Goal: Complete application form

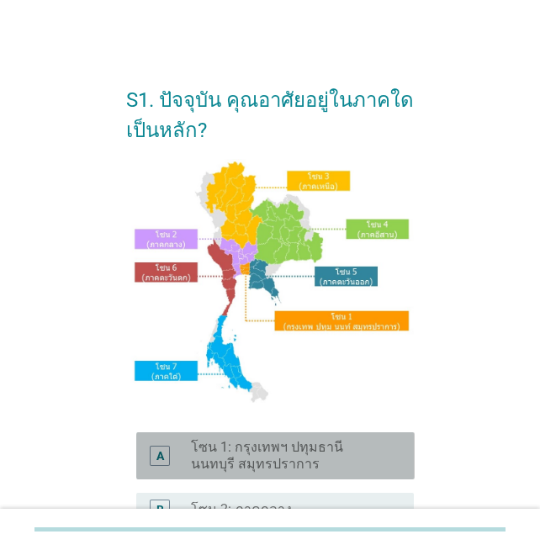
click at [285, 453] on label "โซน 1: กรุงเทพฯ ปทุมธานี นนทบุรี สมุทรปราการ" at bounding box center [289, 456] width 196 height 34
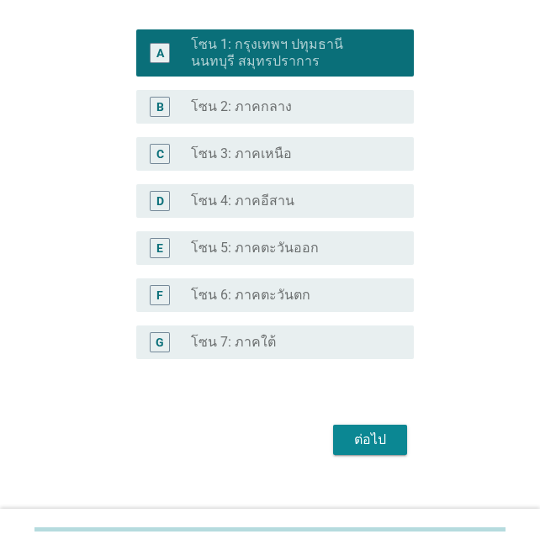
scroll to position [422, 0]
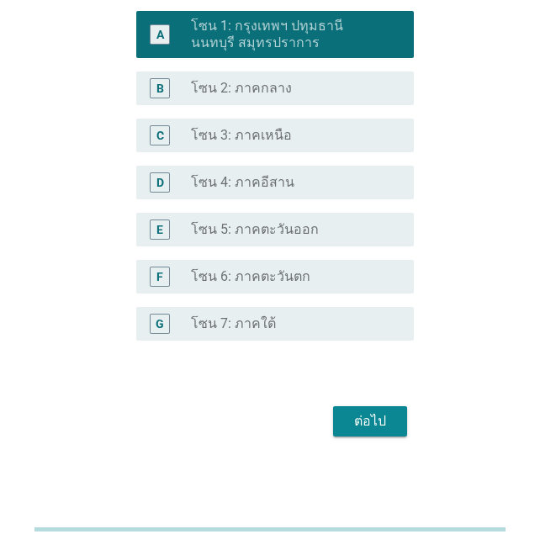
click at [363, 417] on div "ต่อไป" at bounding box center [370, 421] width 47 height 20
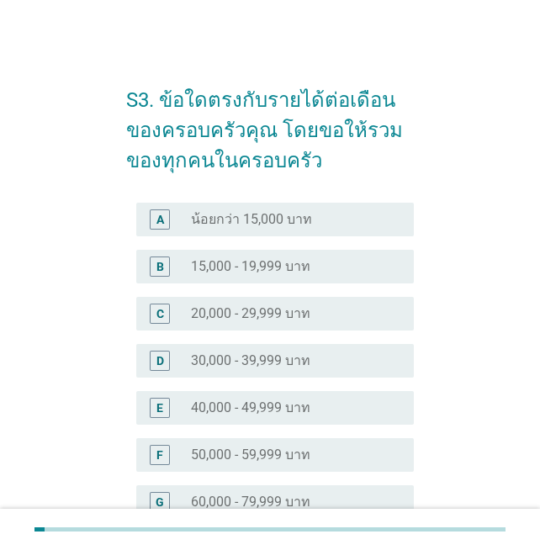
click at [197, 448] on label "50,000 - 59,999 บาท" at bounding box center [250, 455] width 119 height 17
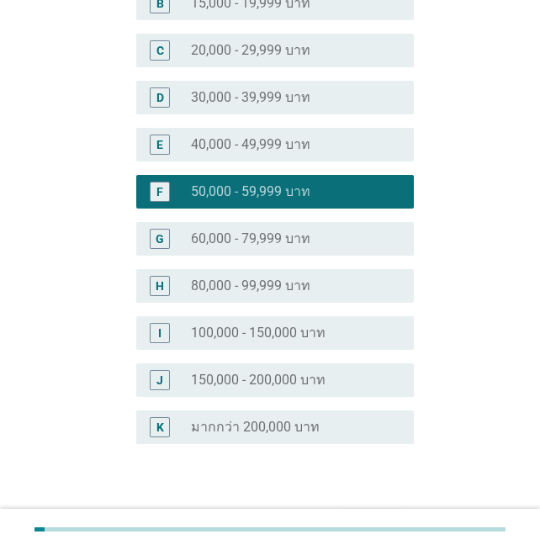
scroll to position [367, 0]
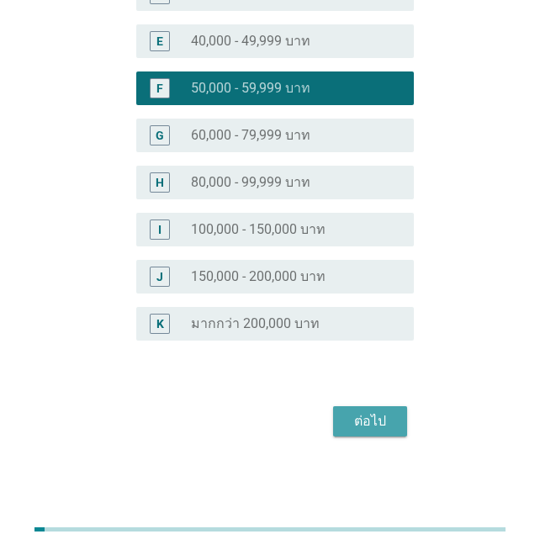
click at [374, 431] on div "ต่อไป" at bounding box center [370, 421] width 47 height 20
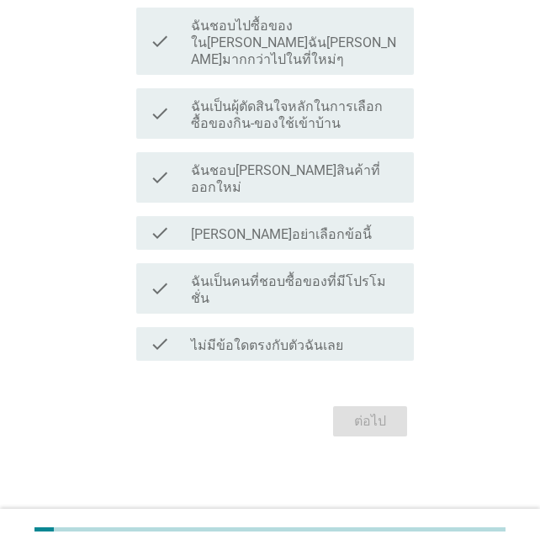
scroll to position [0, 0]
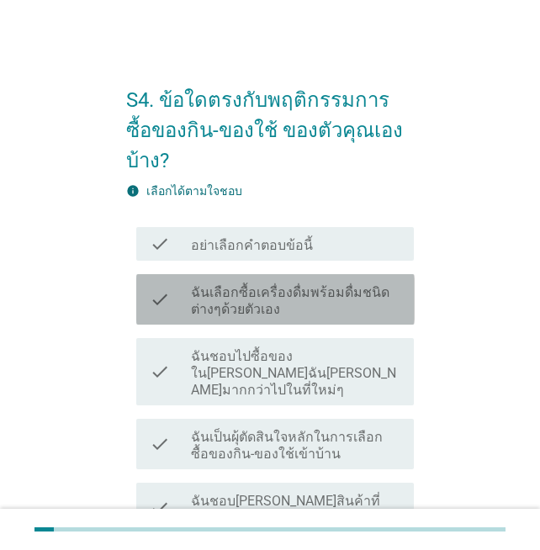
click at [302, 284] on label "ฉันเลือกซื้อเครื่องดื่มพร้อมดื่มชนิดต่างๆด้วยตัวเอง" at bounding box center [295, 301] width 209 height 34
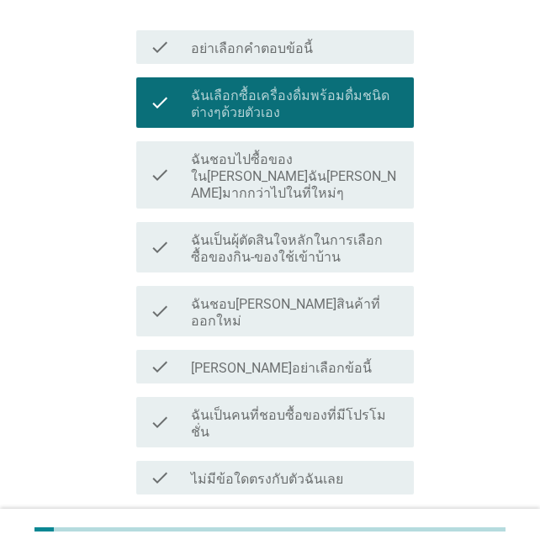
scroll to position [199, 0]
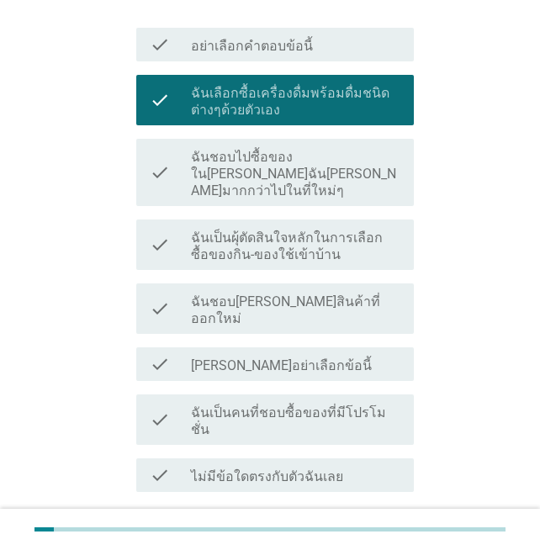
click at [377, 543] on div "ต่อไป" at bounding box center [370, 553] width 47 height 20
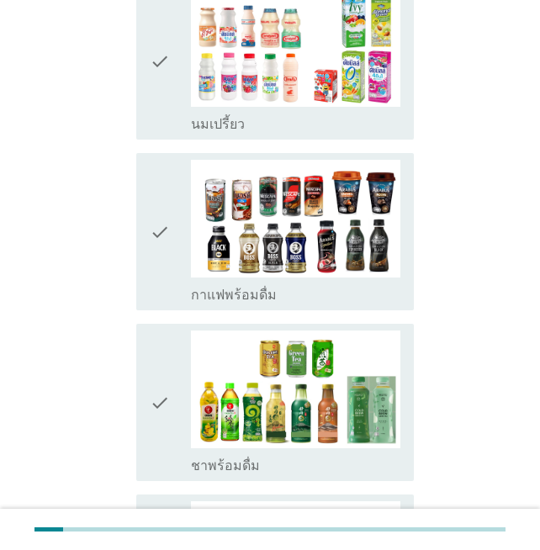
scroll to position [1090, 0]
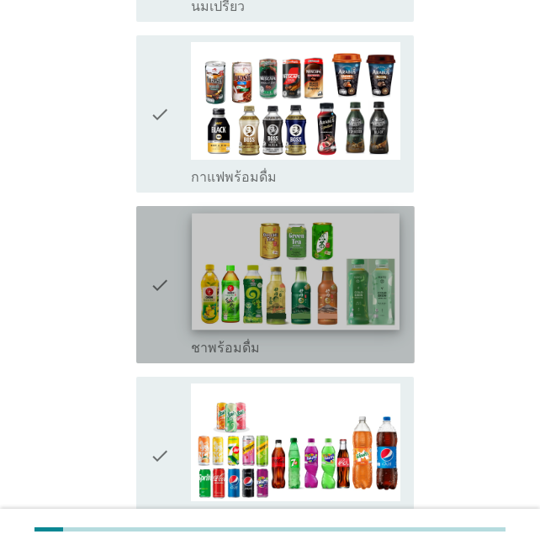
click at [241, 252] on img at bounding box center [296, 272] width 207 height 117
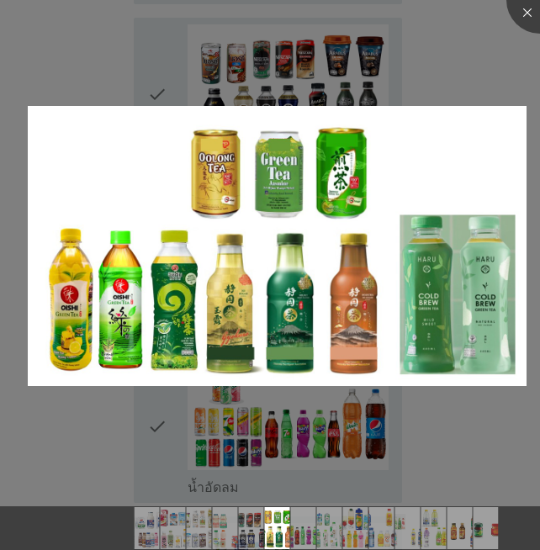
click at [493, 454] on div at bounding box center [270, 275] width 540 height 550
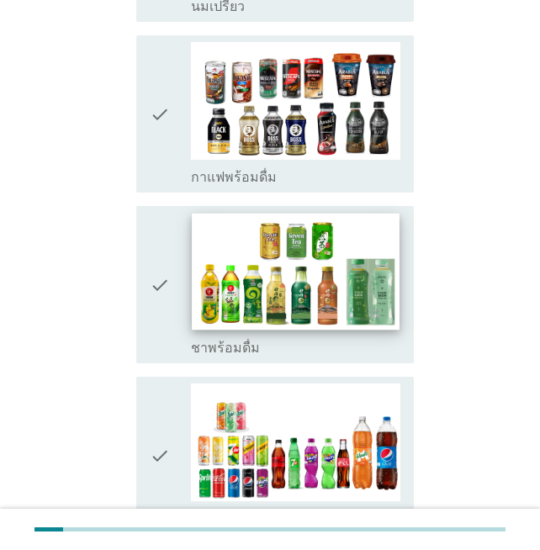
click at [237, 278] on img at bounding box center [296, 272] width 207 height 117
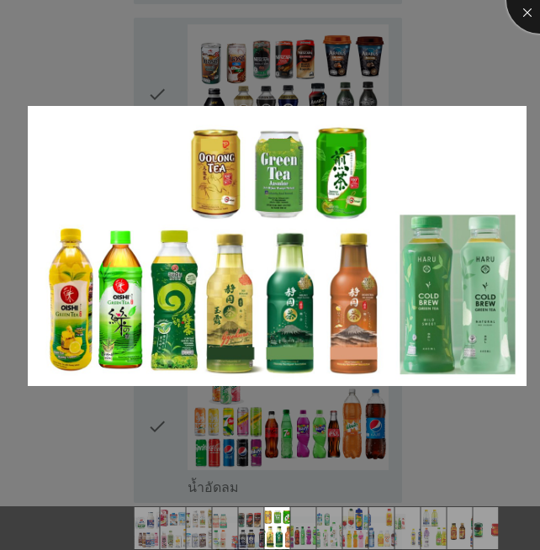
click at [524, 18] on div at bounding box center [540, -1] width 67 height 67
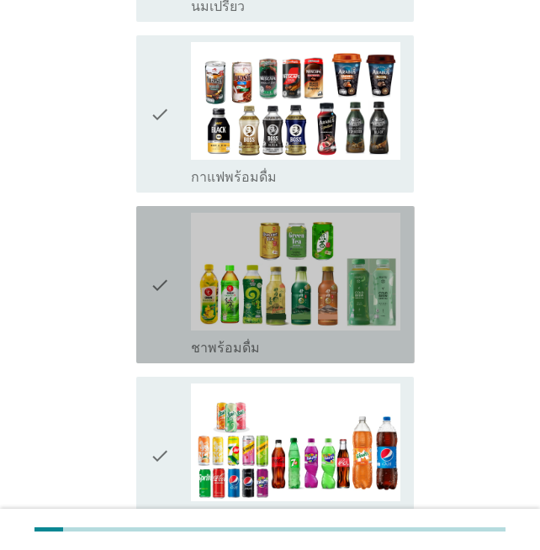
click at [158, 237] on icon "check" at bounding box center [160, 285] width 20 height 144
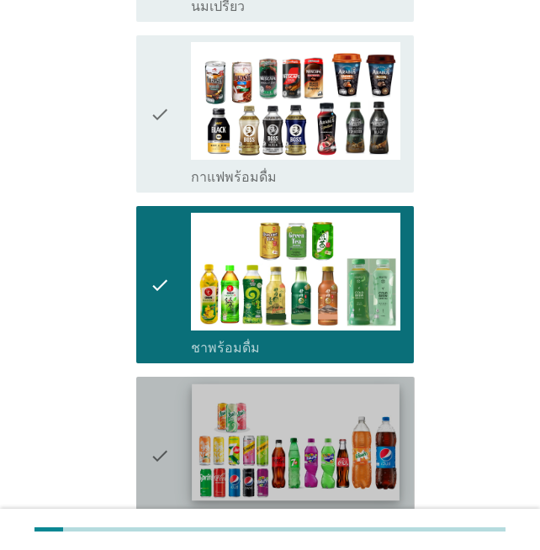
click at [277, 425] on img at bounding box center [296, 443] width 207 height 117
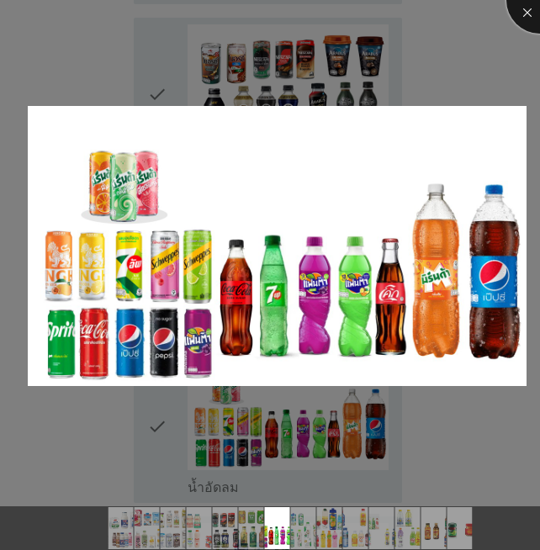
click at [525, 15] on div at bounding box center [540, -1] width 67 height 67
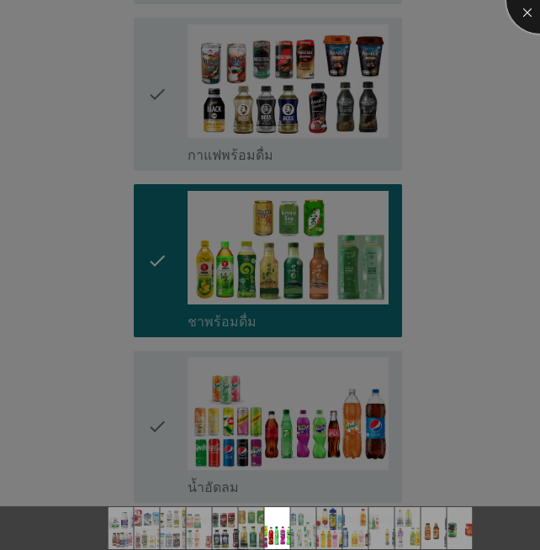
click at [525, 15] on div at bounding box center [540, -1] width 67 height 67
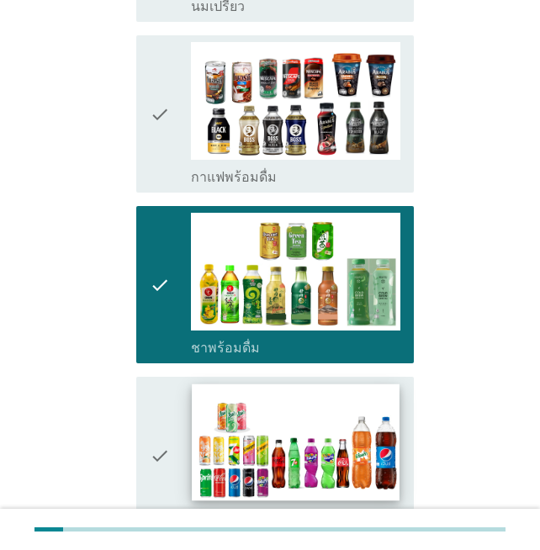
drag, startPoint x: 155, startPoint y: 414, endPoint x: 201, endPoint y: 408, distance: 46.6
click at [155, 422] on icon "check" at bounding box center [160, 456] width 20 height 144
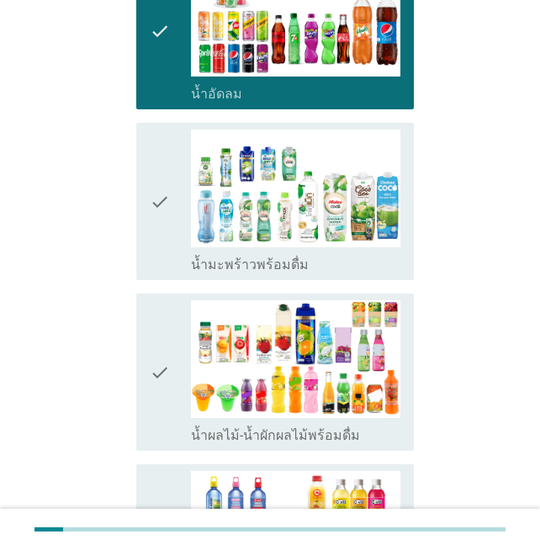
scroll to position [1534, 0]
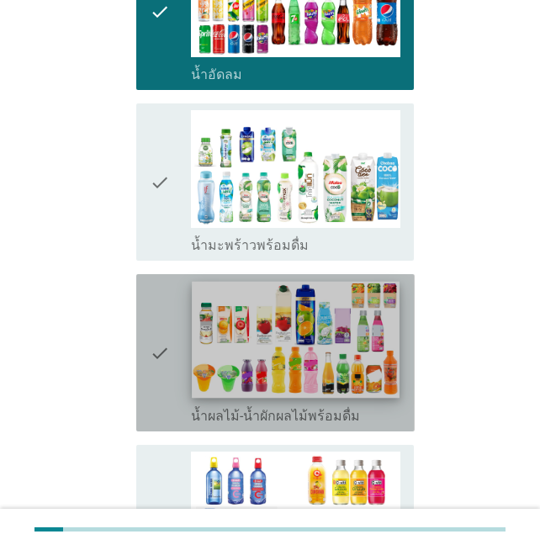
click at [215, 285] on img at bounding box center [296, 340] width 207 height 117
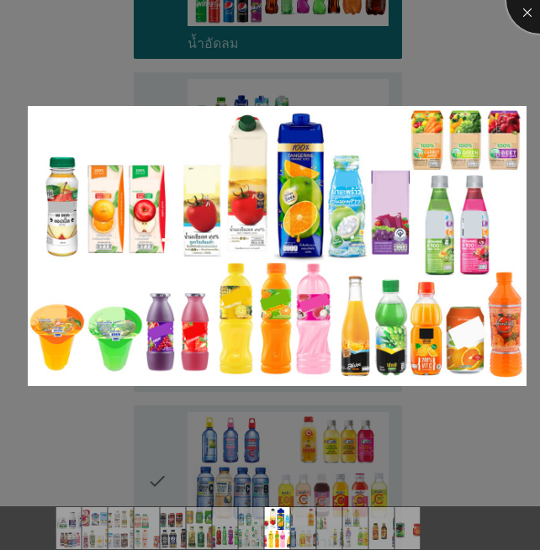
click at [528, 12] on div at bounding box center [540, -1] width 67 height 67
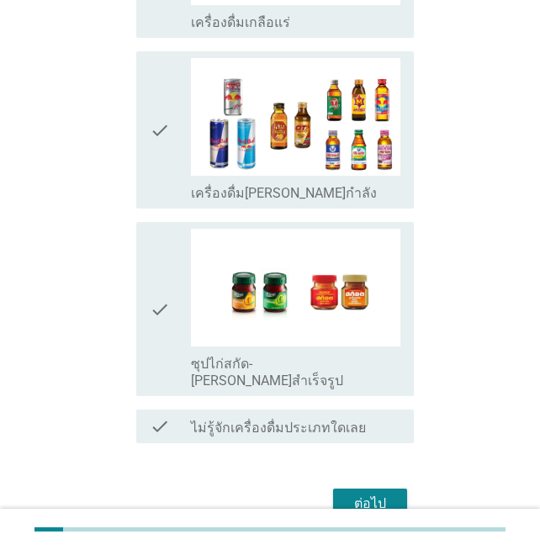
scroll to position [2476, 0]
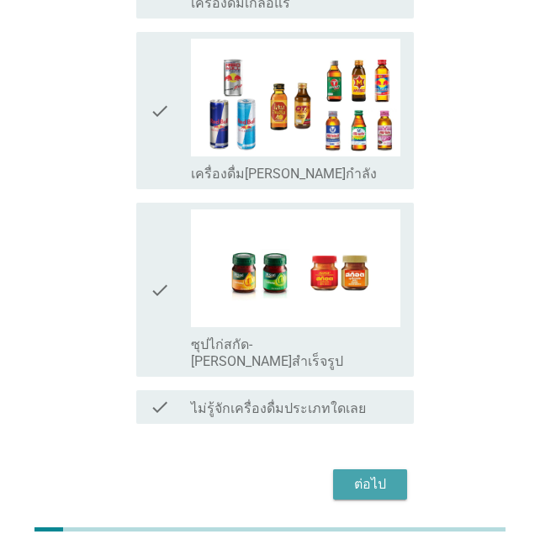
click at [385, 475] on div "ต่อไป" at bounding box center [370, 485] width 47 height 20
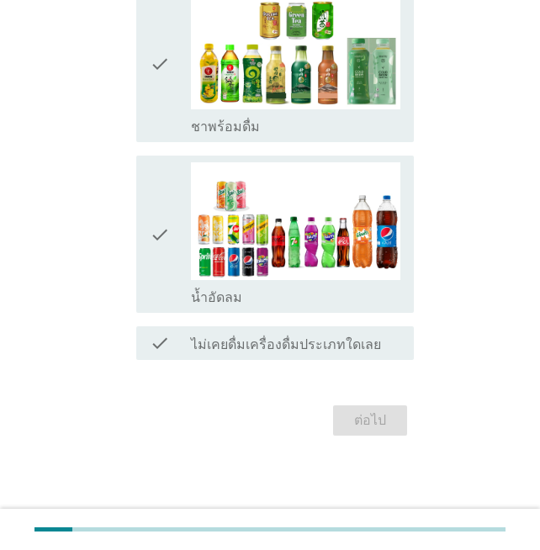
scroll to position [0, 0]
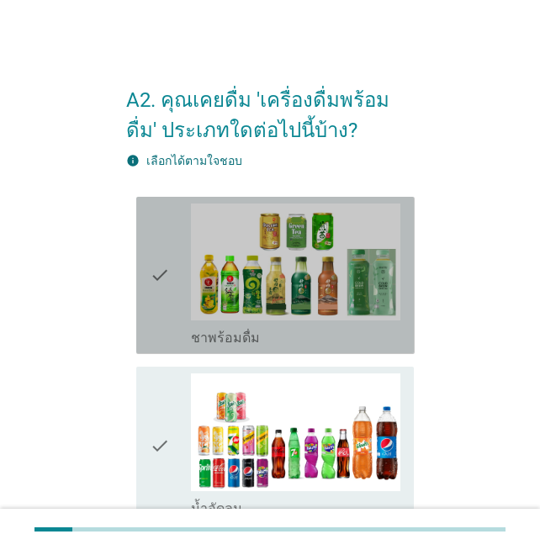
click at [173, 292] on div "check" at bounding box center [171, 276] width 42 height 144
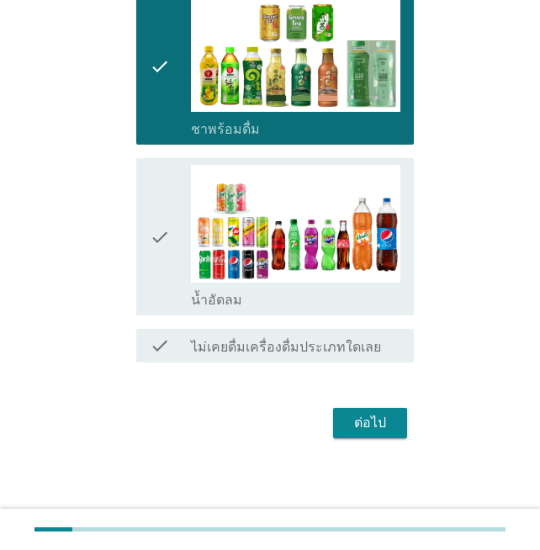
scroll to position [211, 0]
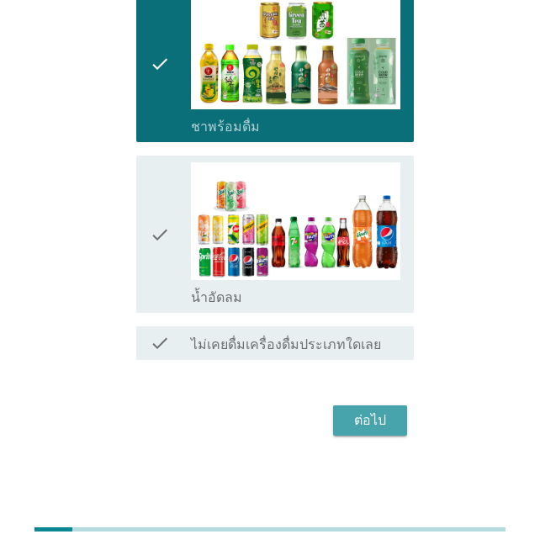
click at [386, 422] on div "ต่อไป" at bounding box center [370, 421] width 47 height 20
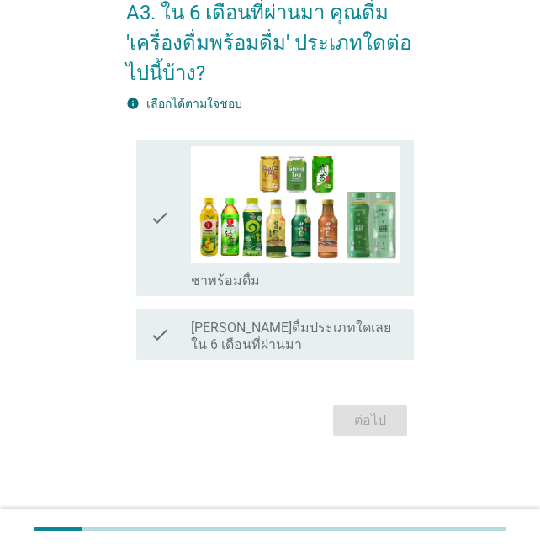
scroll to position [0, 0]
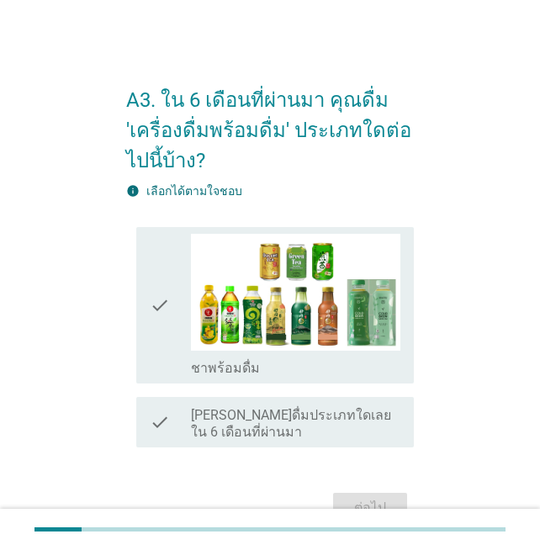
click at [157, 300] on icon "check" at bounding box center [160, 306] width 20 height 144
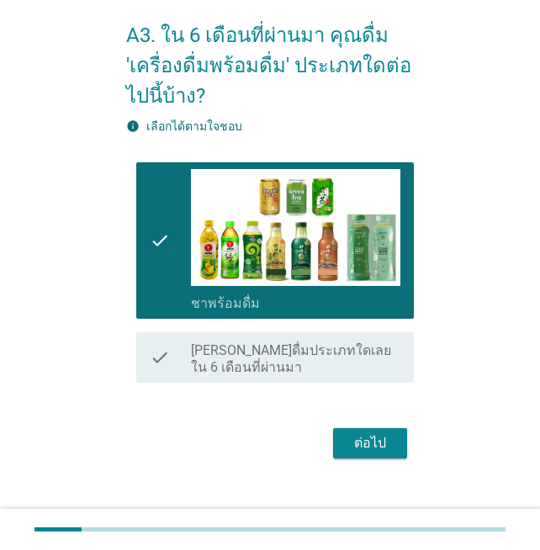
scroll to position [88, 0]
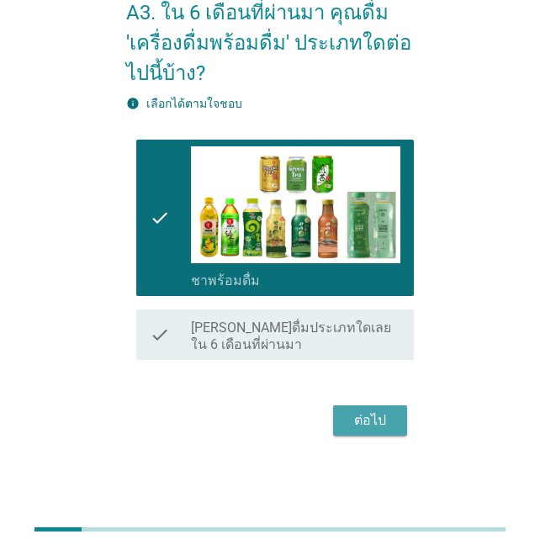
click at [379, 418] on div "ต่อไป" at bounding box center [370, 421] width 47 height 20
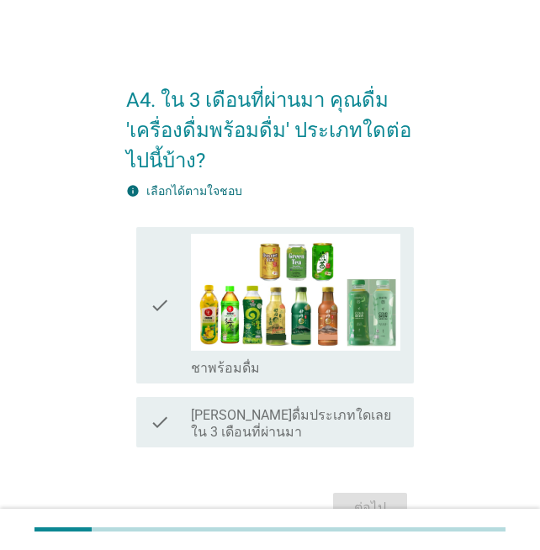
click at [167, 319] on icon "check" at bounding box center [160, 306] width 20 height 144
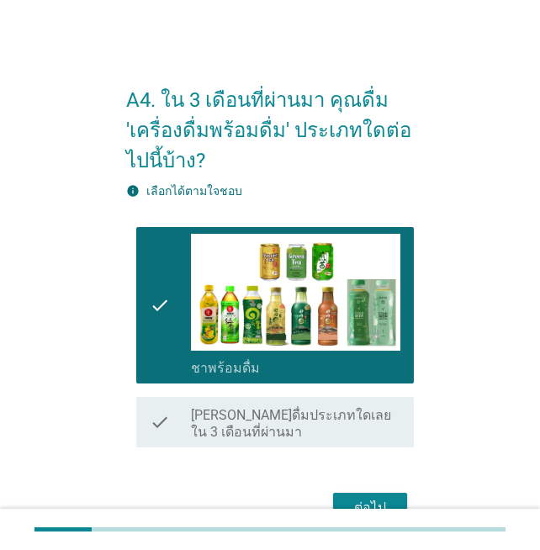
click at [395, 496] on button "ต่อไป" at bounding box center [370, 508] width 74 height 30
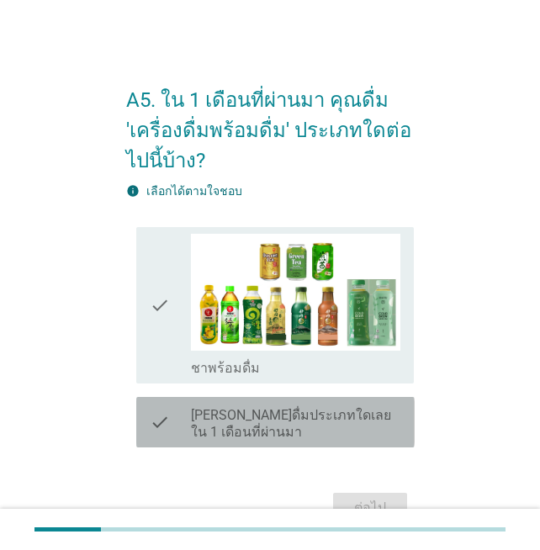
click at [283, 439] on label "[PERSON_NAME]ดื่มประเภทใดเลยใน 1 เดือนที่ผ่านมา" at bounding box center [295, 424] width 209 height 34
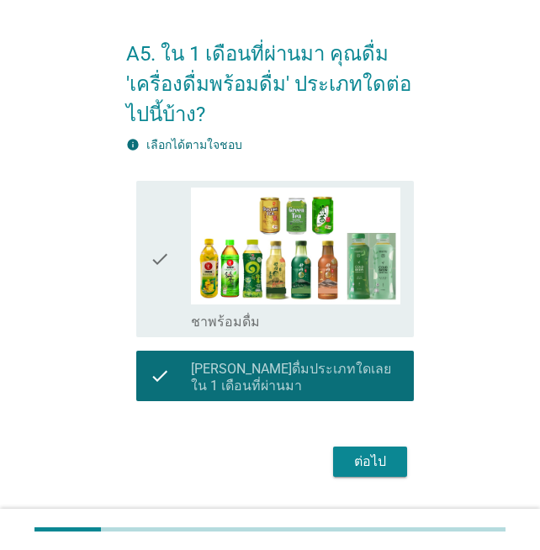
scroll to position [51, 0]
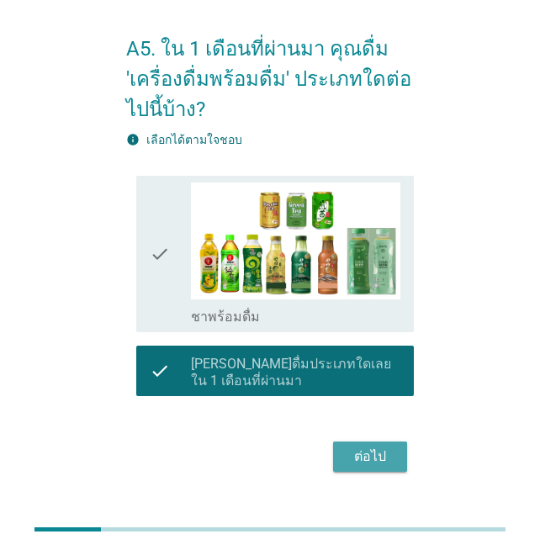
click at [369, 459] on div "ต่อไป" at bounding box center [370, 457] width 47 height 20
